Goal: Task Accomplishment & Management: Use online tool/utility

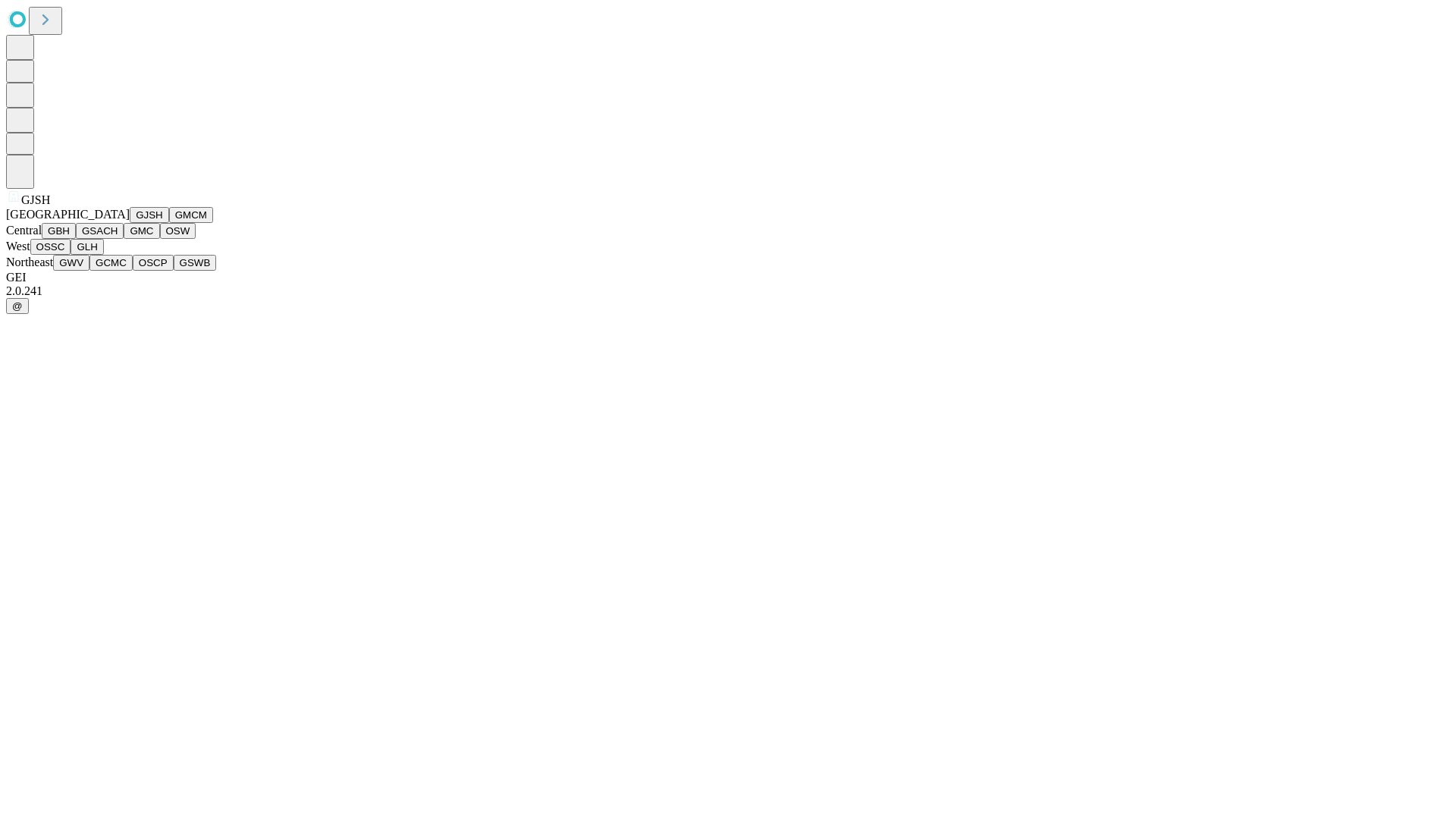
click at [129, 223] on button "GJSH" at bounding box center [149, 215] width 40 height 16
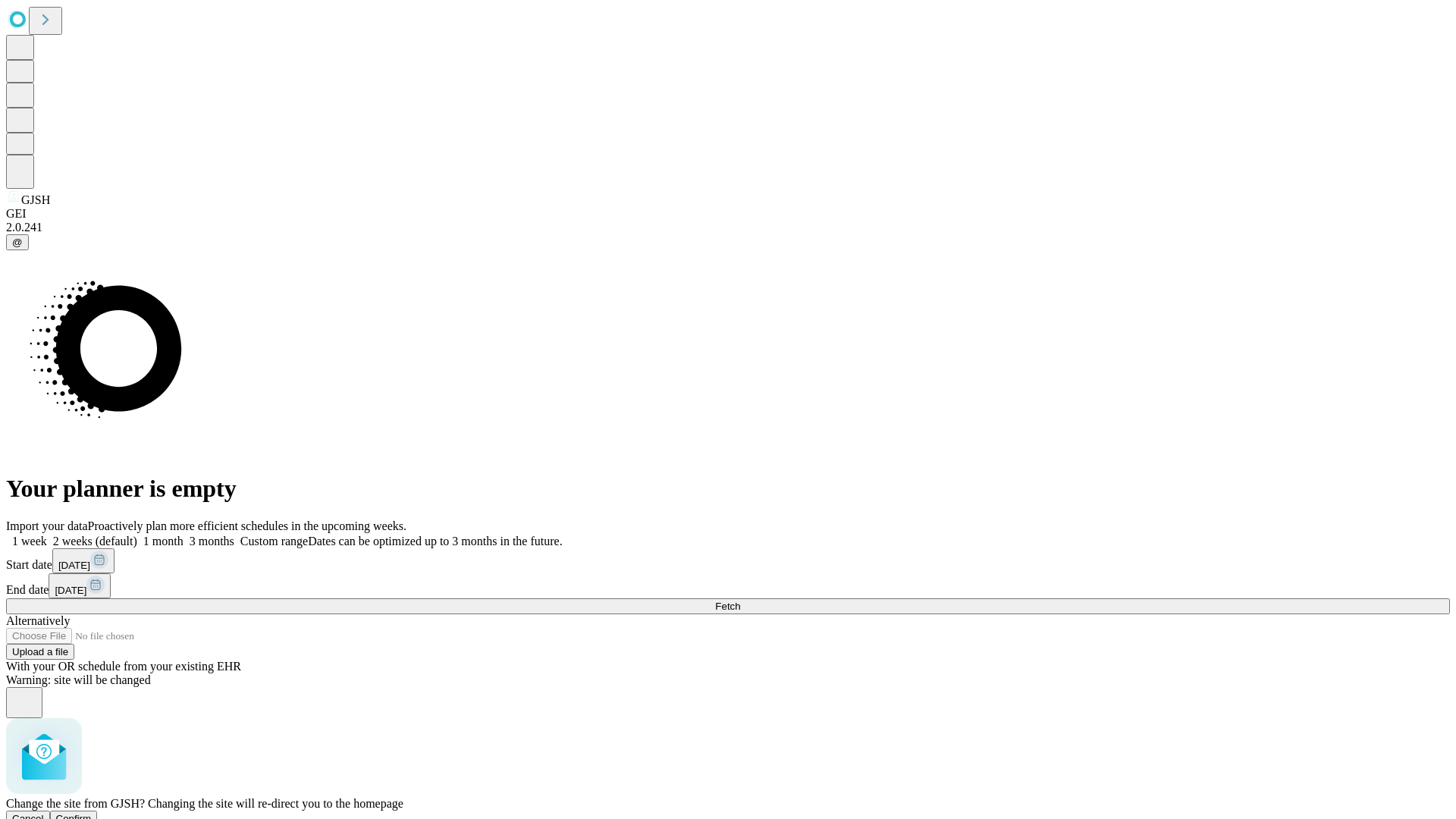
click at [92, 813] on span "Confirm" at bounding box center [74, 818] width 36 height 11
click at [184, 534] on label "1 month" at bounding box center [160, 540] width 46 height 13
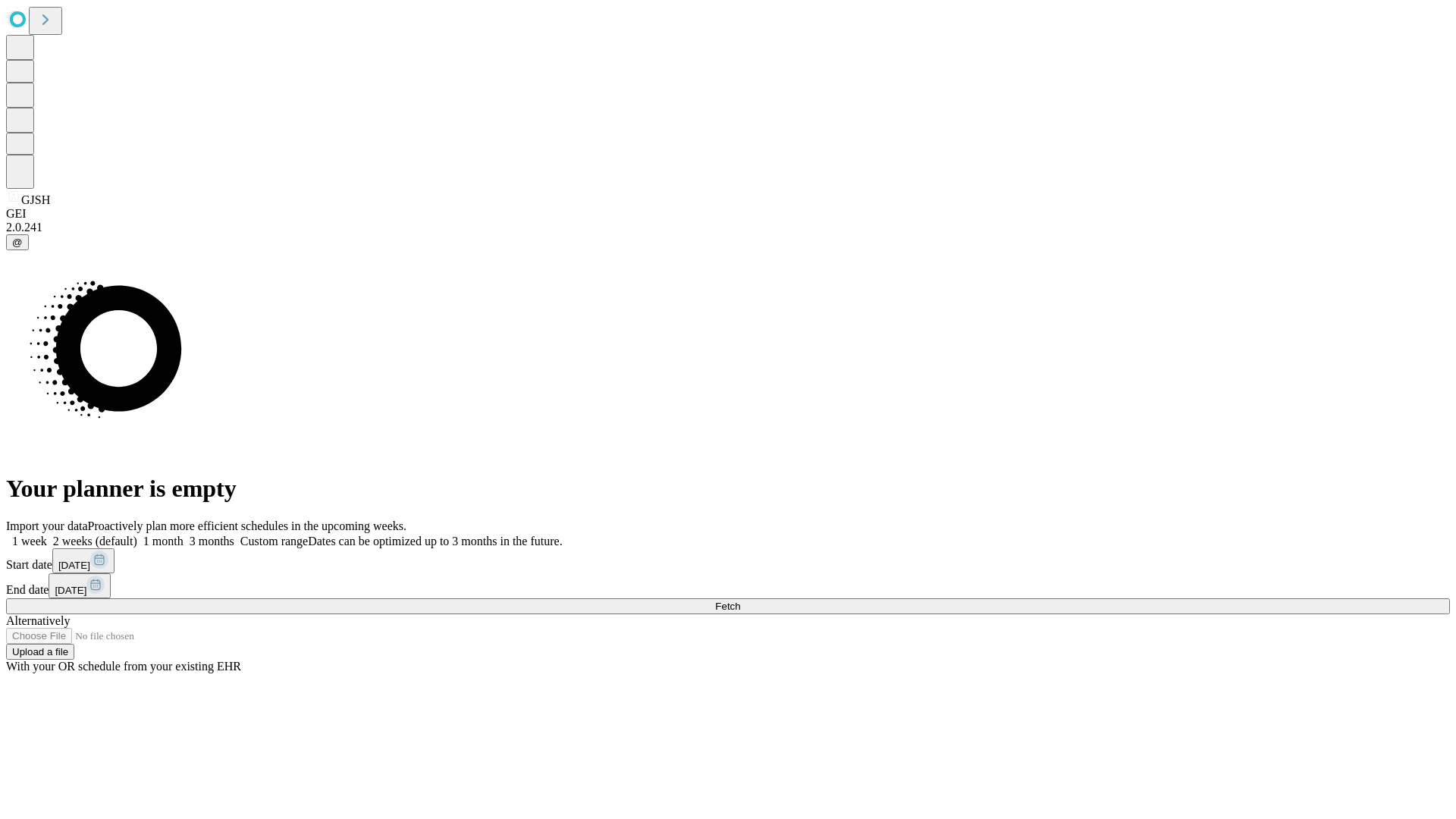
click at [740, 601] on span "Fetch" at bounding box center [727, 606] width 25 height 11
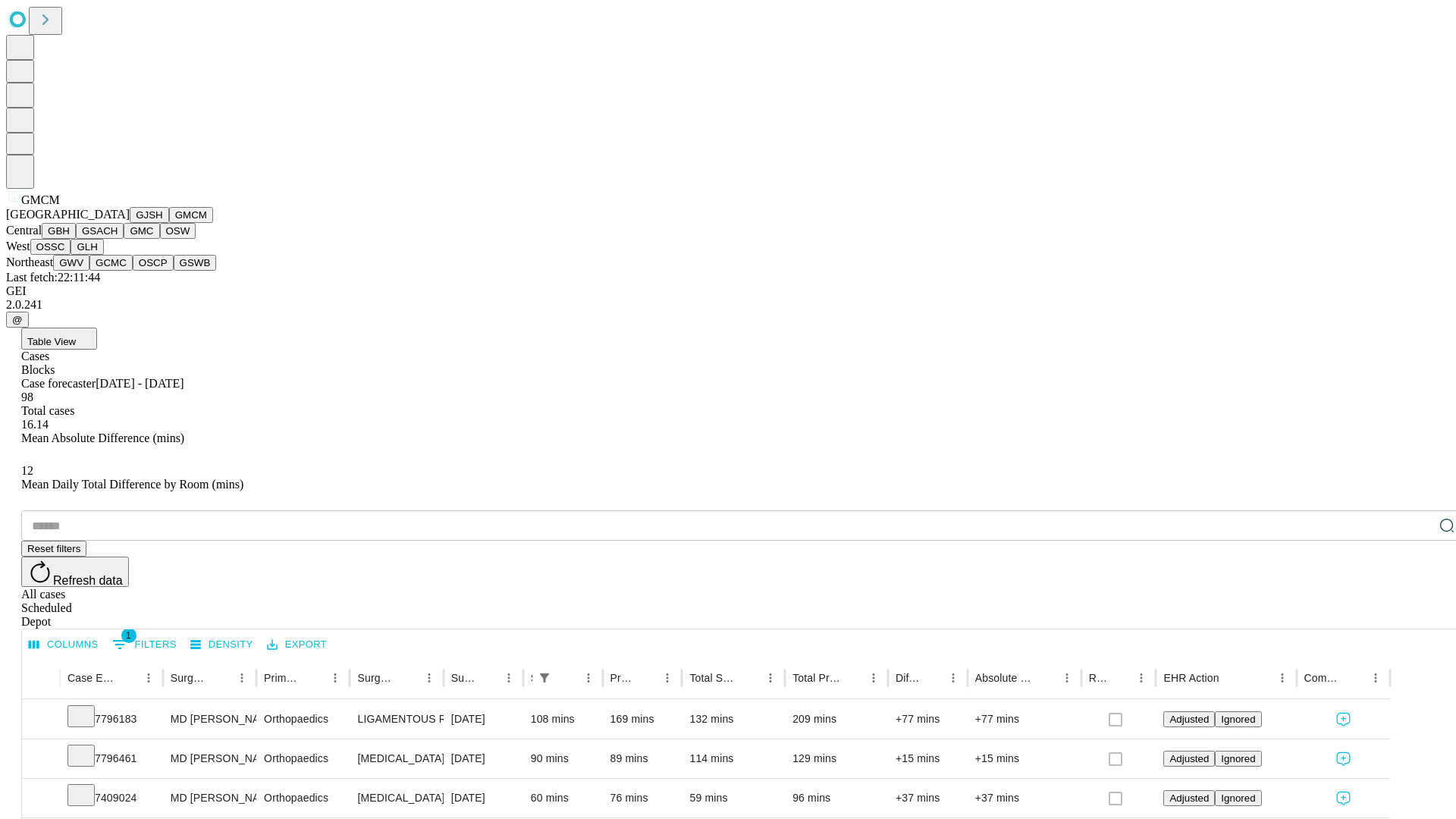
click at [76, 239] on button "GBH" at bounding box center [59, 231] width 34 height 16
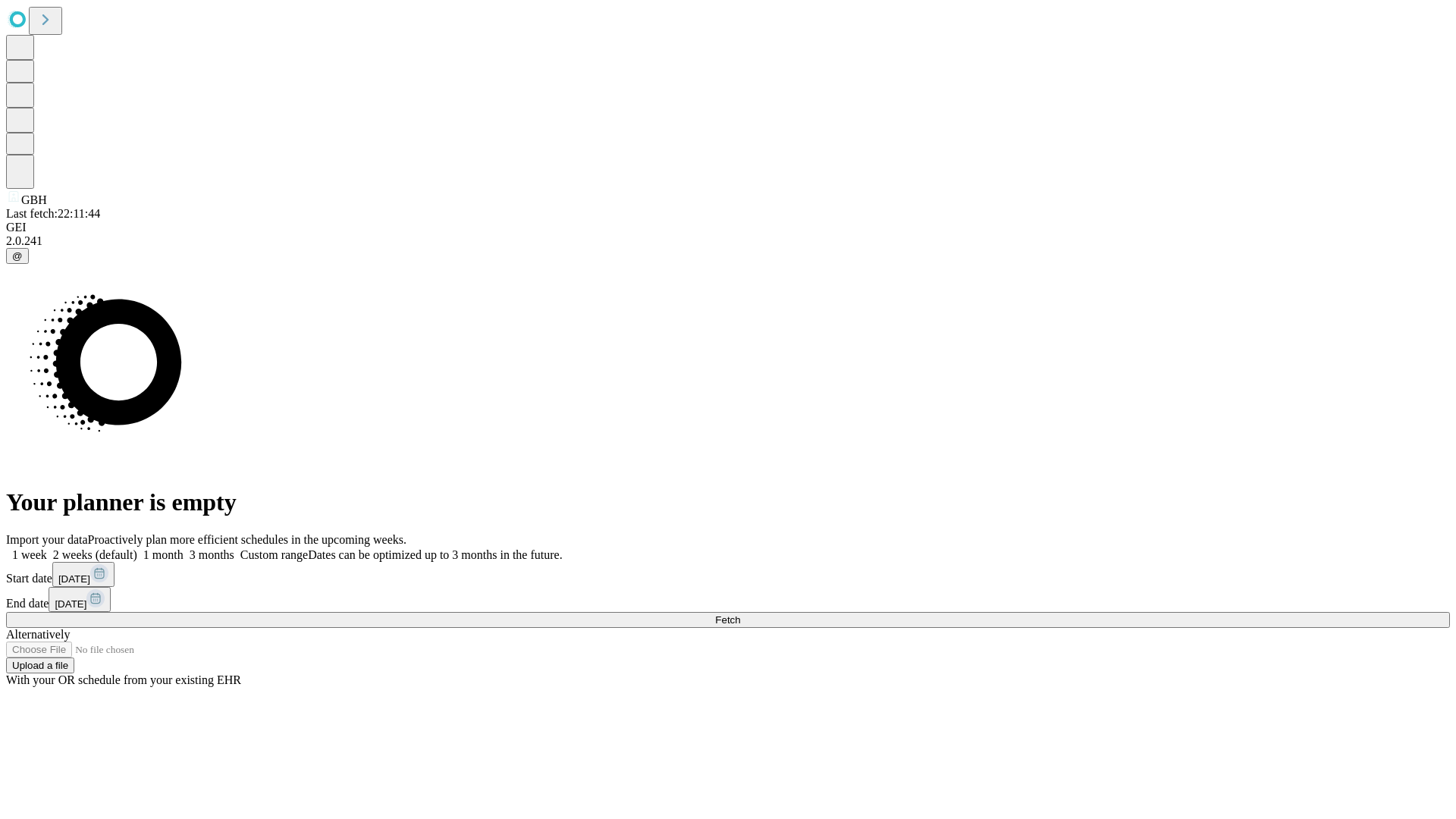
click at [740, 614] on span "Fetch" at bounding box center [727, 620] width 25 height 11
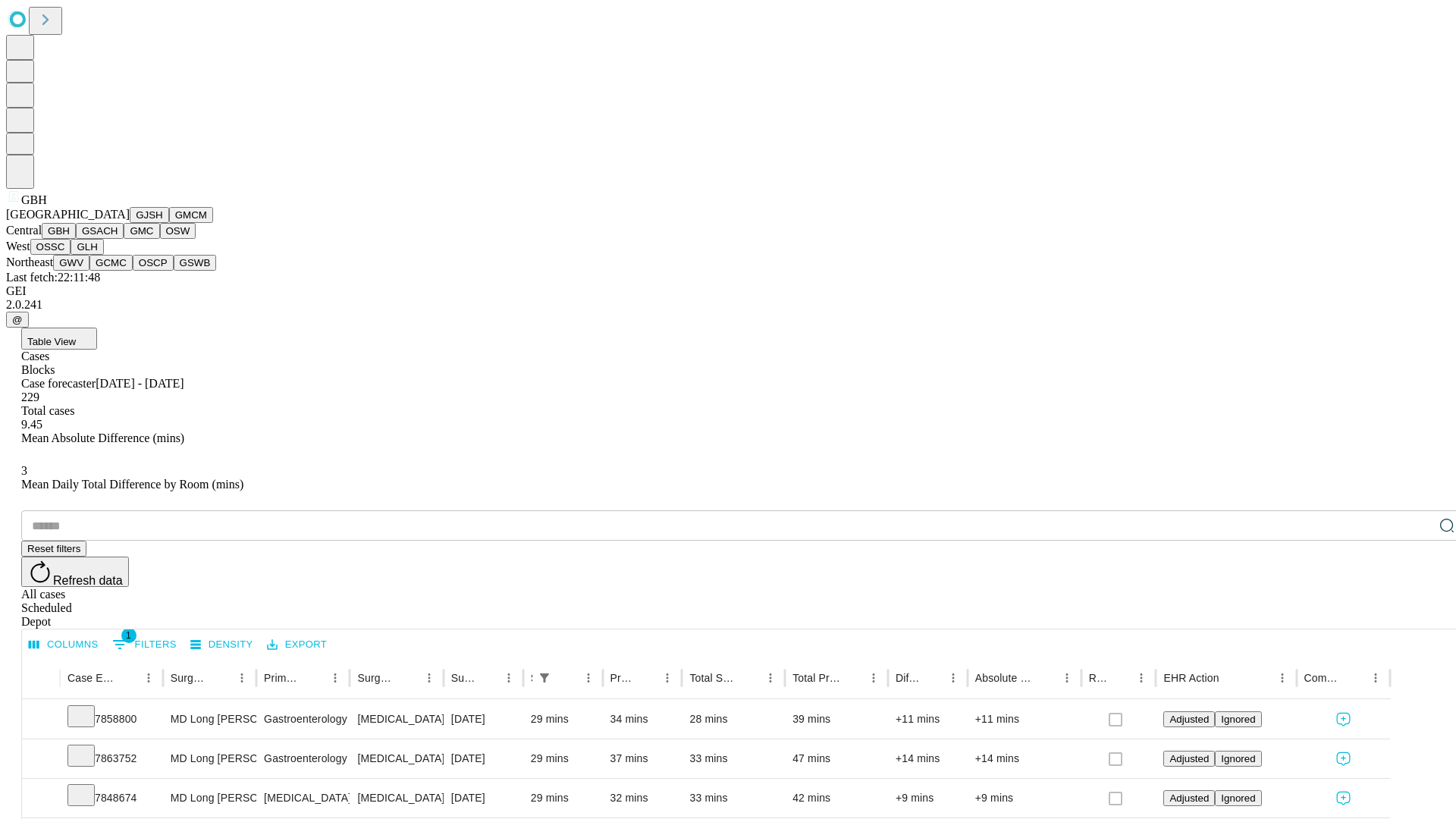
click at [117, 239] on button "GSACH" at bounding box center [100, 231] width 48 height 16
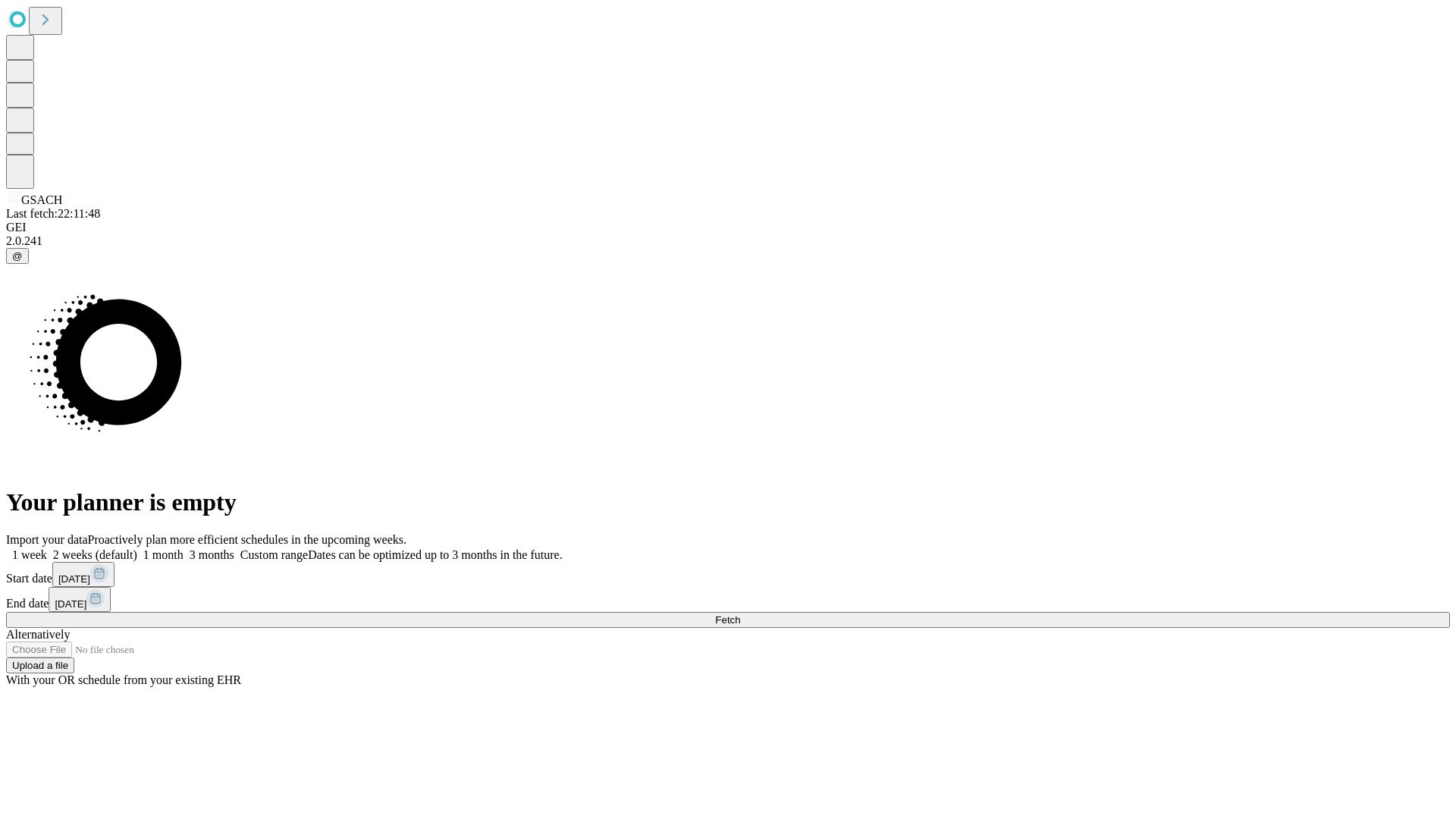
click at [184, 548] on label "1 month" at bounding box center [160, 554] width 46 height 13
click at [740, 614] on span "Fetch" at bounding box center [727, 620] width 25 height 11
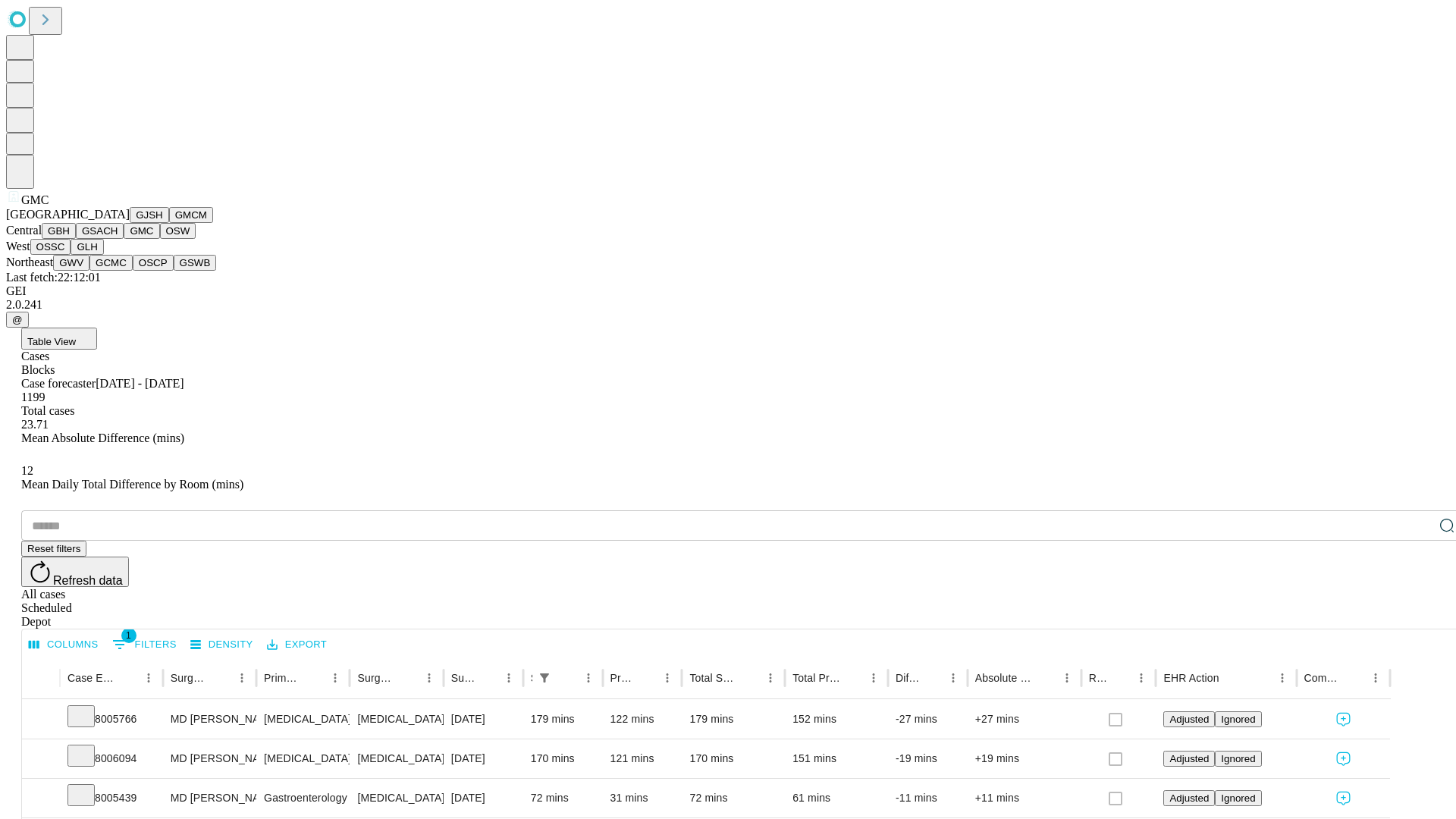
click at [160, 239] on button "OSW" at bounding box center [178, 231] width 37 height 16
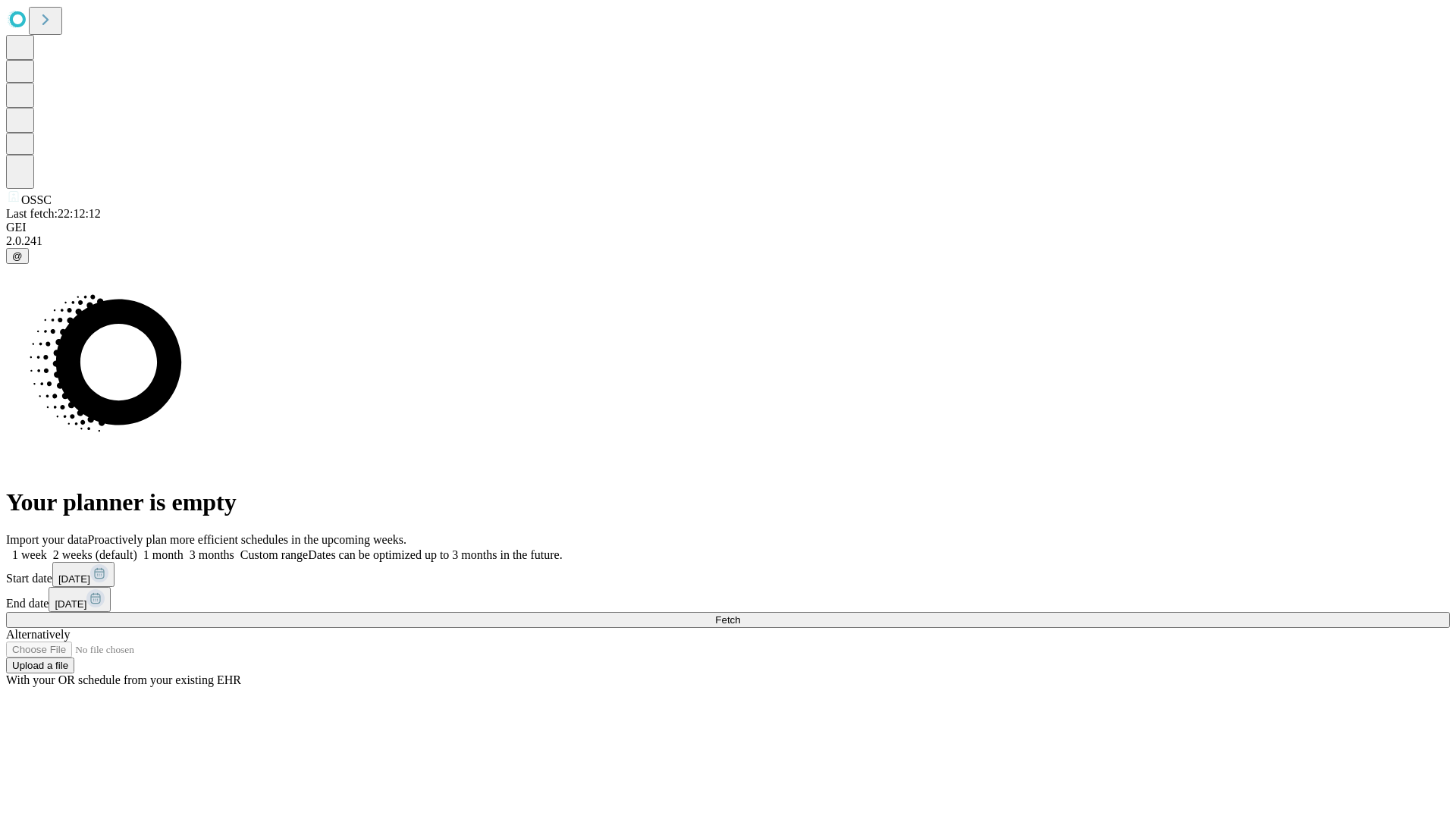
click at [184, 548] on label "1 month" at bounding box center [160, 554] width 46 height 13
click at [740, 614] on span "Fetch" at bounding box center [727, 620] width 25 height 11
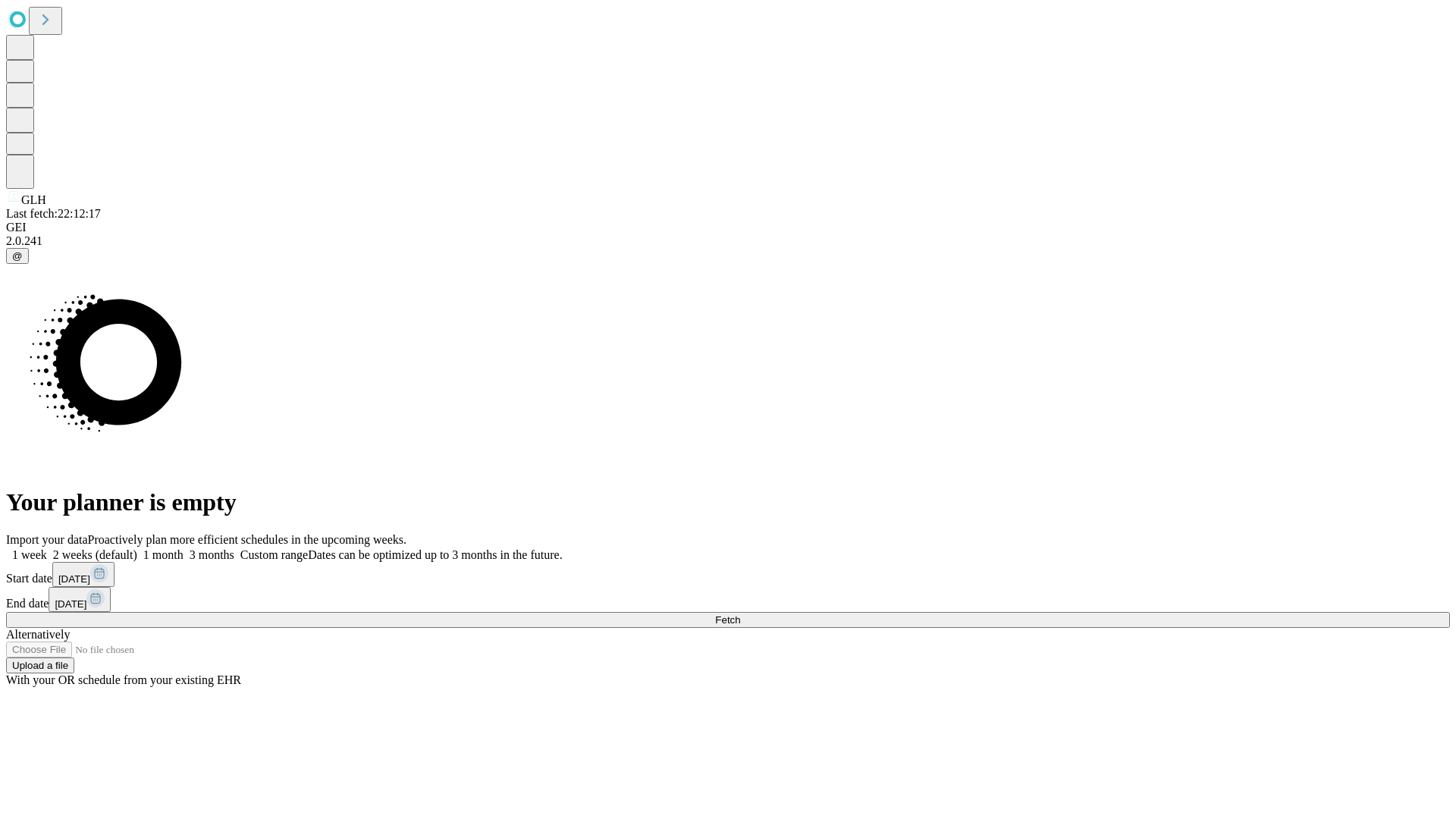
click at [184, 548] on label "1 month" at bounding box center [160, 554] width 46 height 13
click at [740, 614] on span "Fetch" at bounding box center [727, 620] width 25 height 11
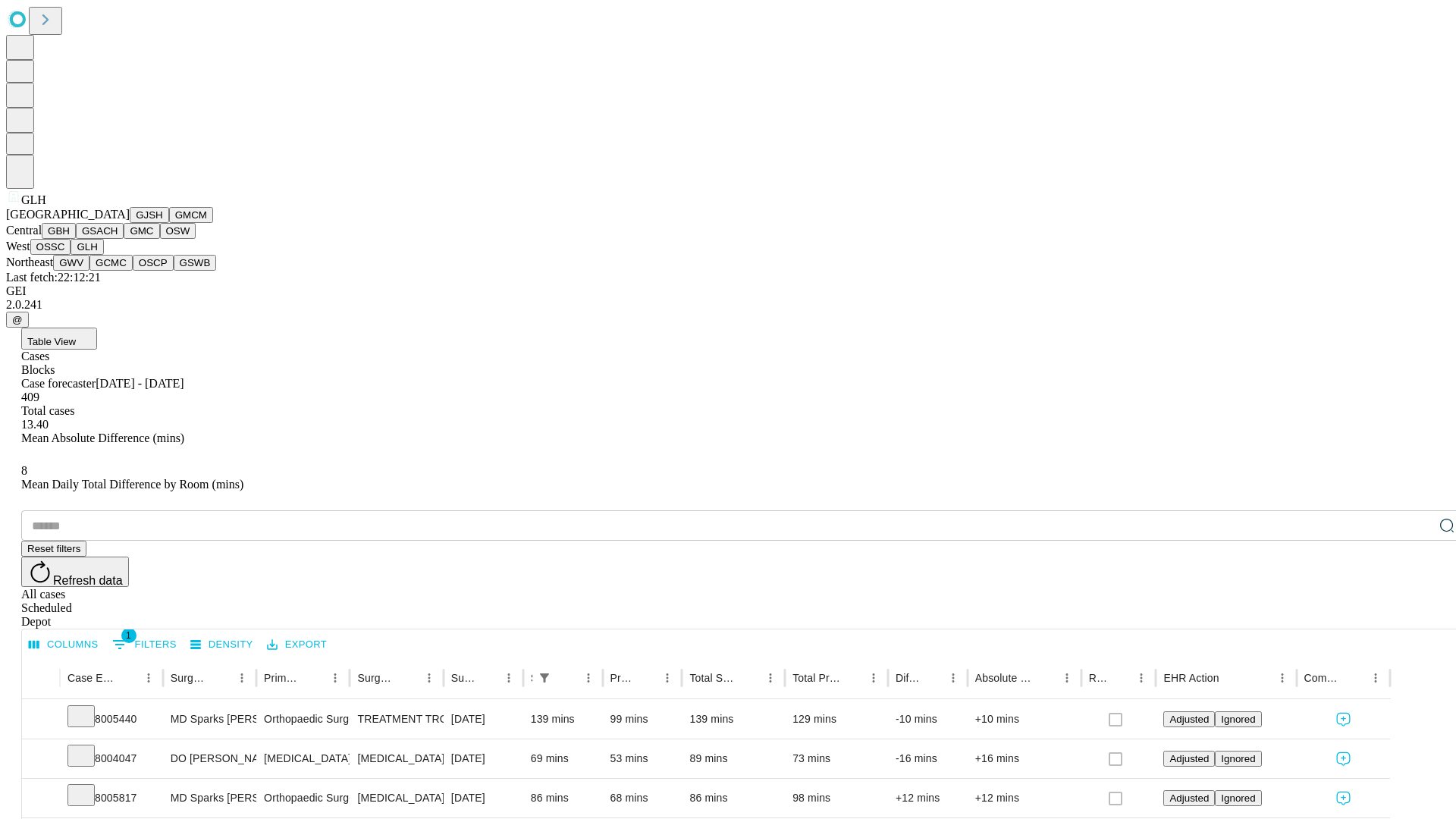
click at [90, 271] on button "GWV" at bounding box center [72, 263] width 37 height 16
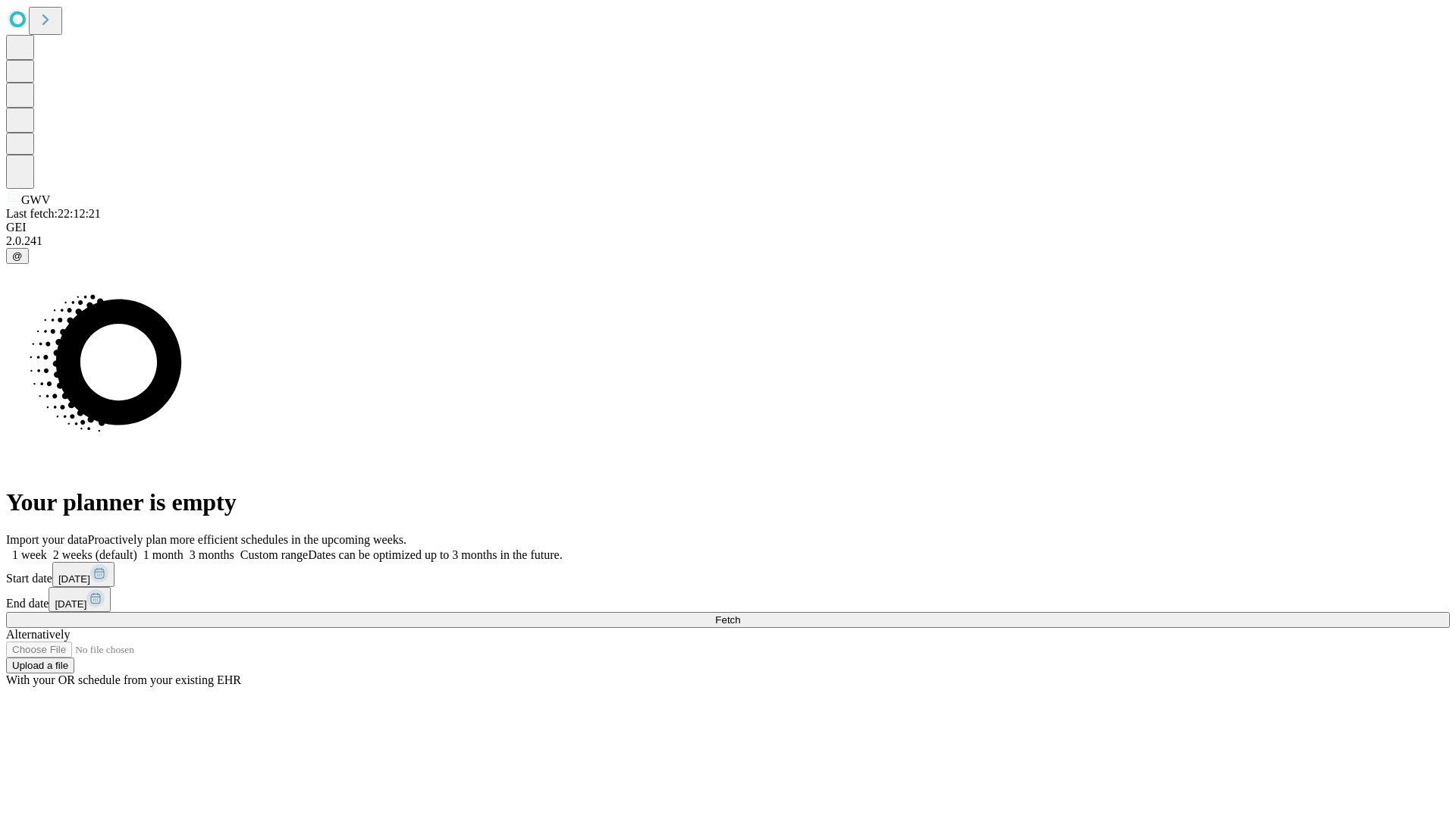
click at [184, 548] on label "1 month" at bounding box center [160, 554] width 46 height 13
click at [740, 614] on span "Fetch" at bounding box center [727, 620] width 25 height 11
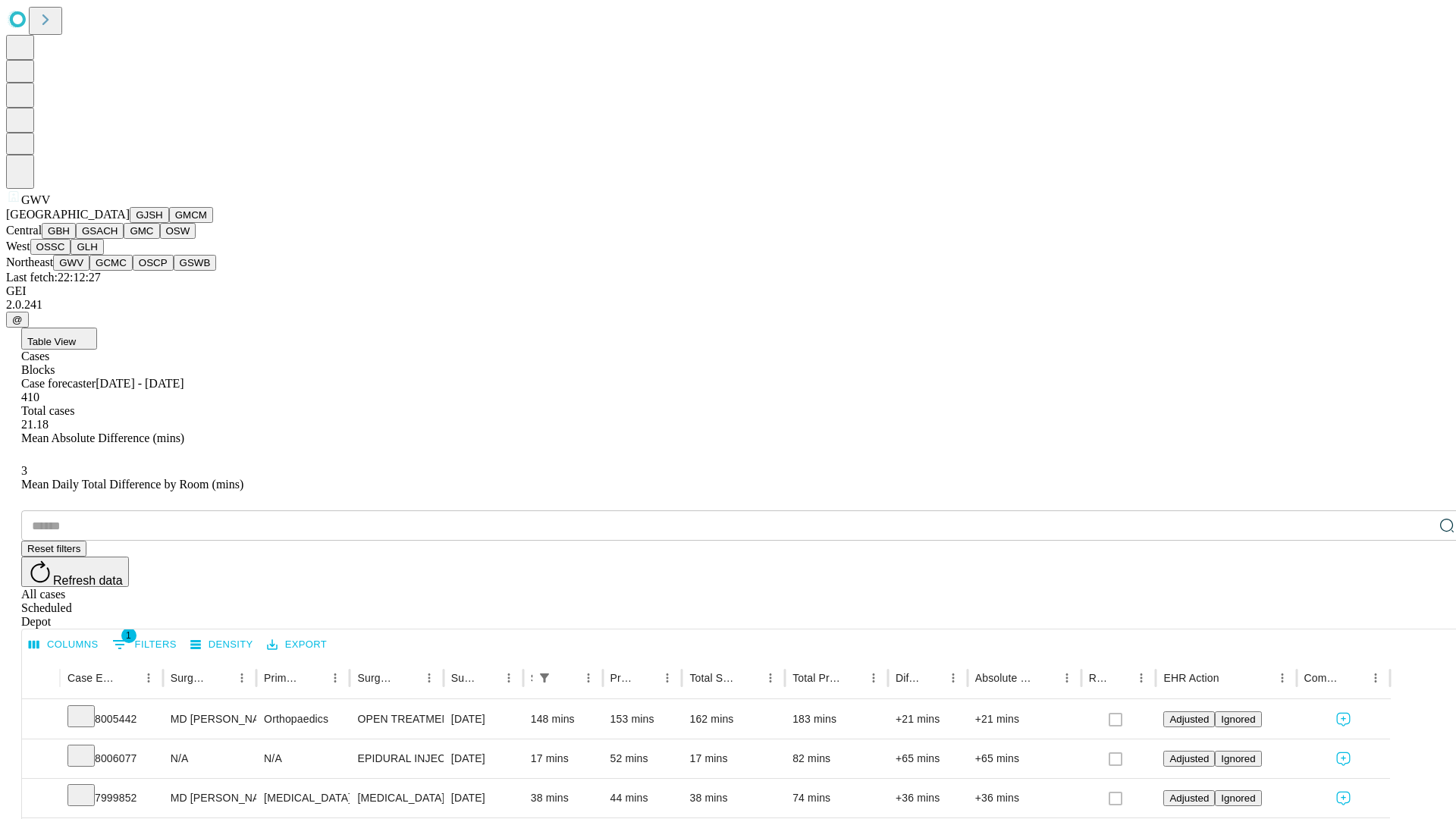
click at [117, 271] on button "GCMC" at bounding box center [111, 263] width 43 height 16
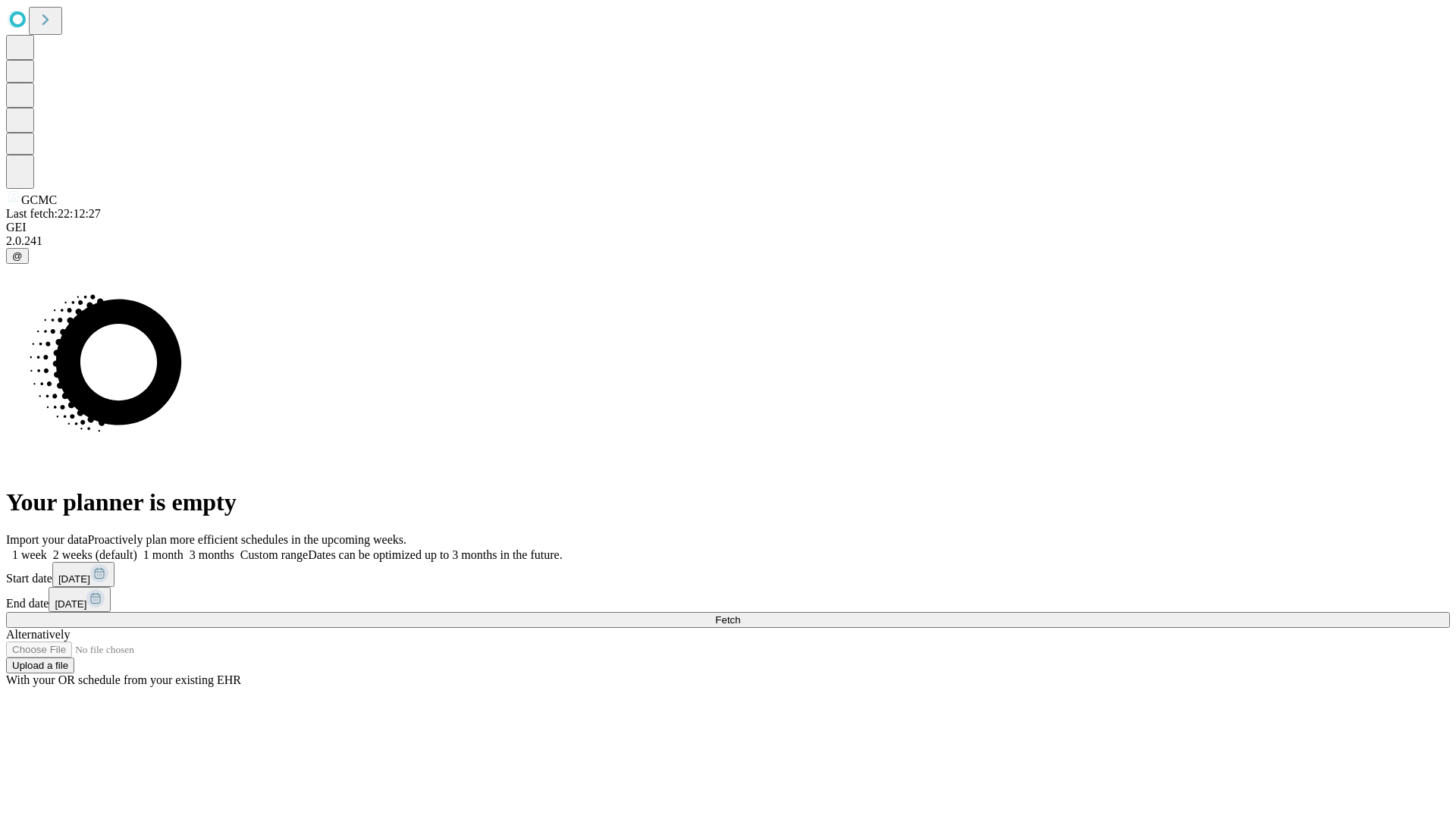
click at [184, 548] on label "1 month" at bounding box center [160, 554] width 46 height 13
click at [740, 614] on span "Fetch" at bounding box center [727, 620] width 25 height 11
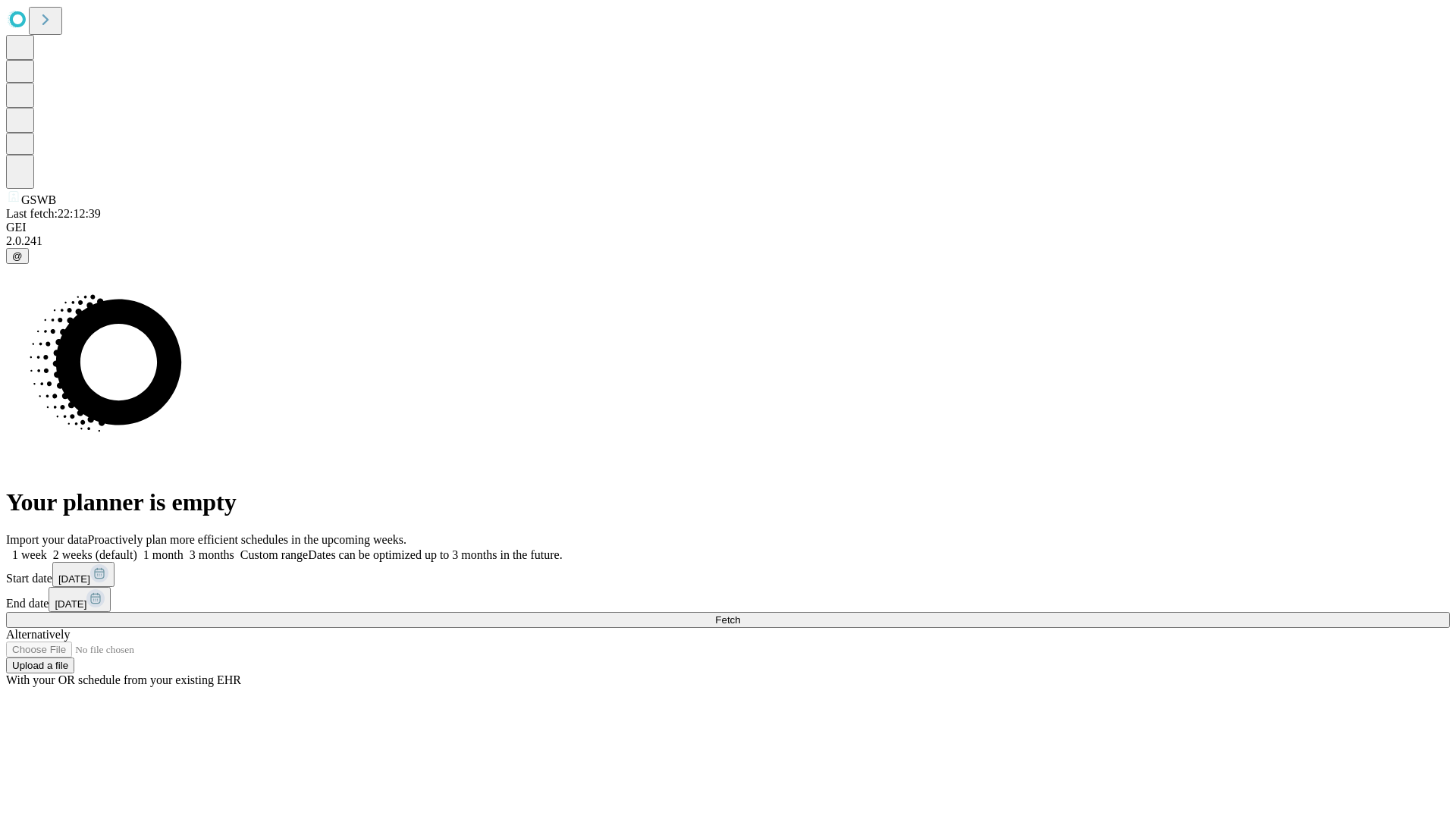
click at [184, 548] on label "1 month" at bounding box center [160, 554] width 46 height 13
click at [740, 614] on span "Fetch" at bounding box center [727, 620] width 25 height 11
